Goal: Task Accomplishment & Management: Complete application form

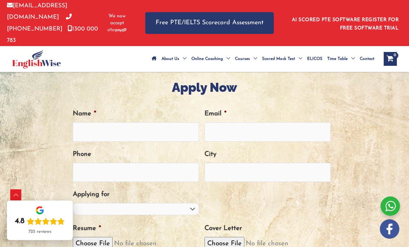
scroll to position [215, 0]
click at [188, 203] on select "PTE Trainer IELTS Trainer [PERSON_NAME] Trainer OET Trainer PTE/NAATI/IELTS Sal…" at bounding box center [136, 209] width 126 height 12
select select "IELTS Trainer"
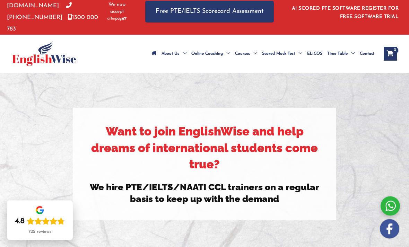
scroll to position [0, 0]
